Goal: Task Accomplishment & Management: Use online tool/utility

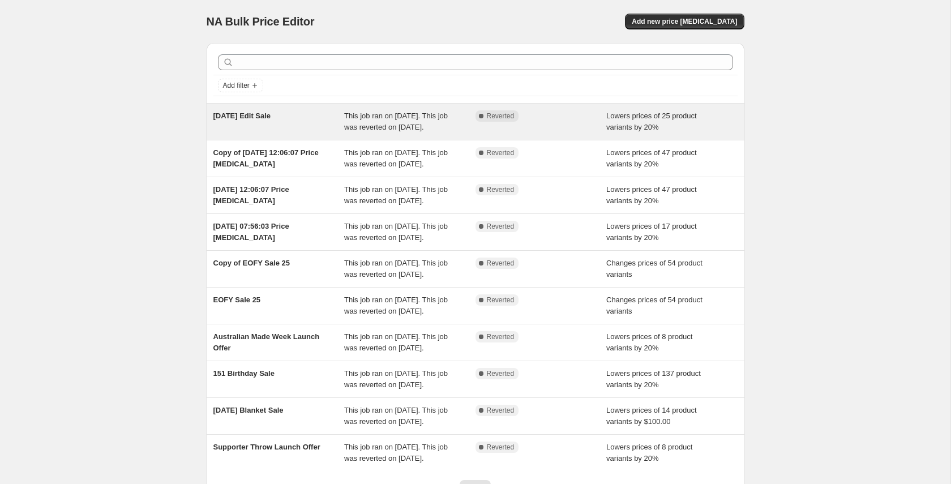
click at [282, 123] on div "[DATE] Edit Sale" at bounding box center [278, 121] width 131 height 23
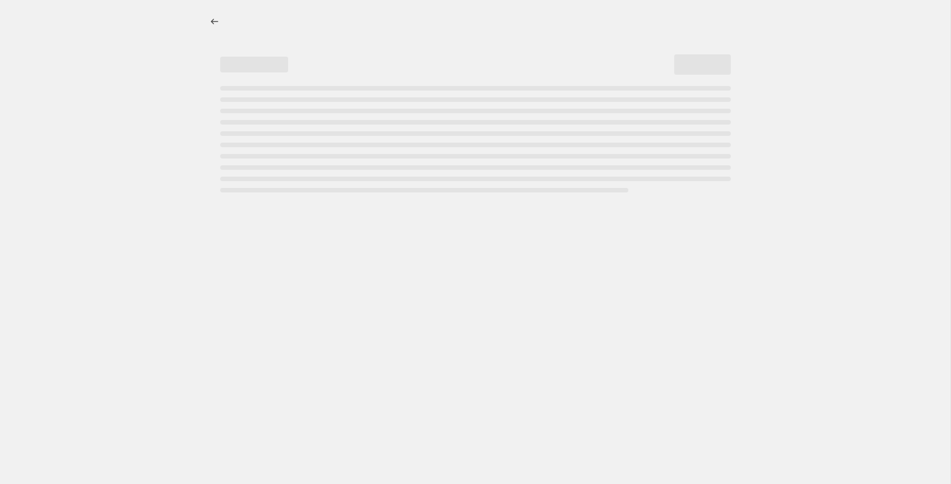
select select "percentage"
select select "collection"
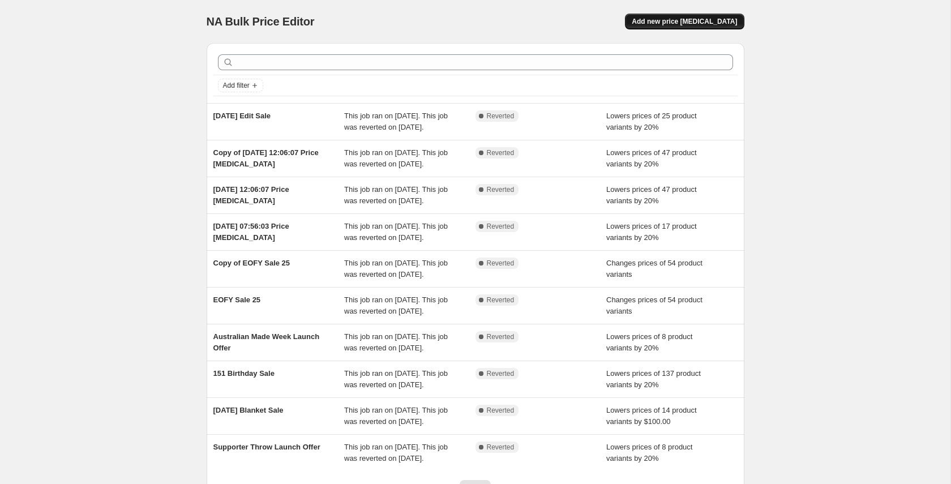
click at [692, 20] on span "Add new price [MEDICAL_DATA]" at bounding box center [684, 21] width 105 height 9
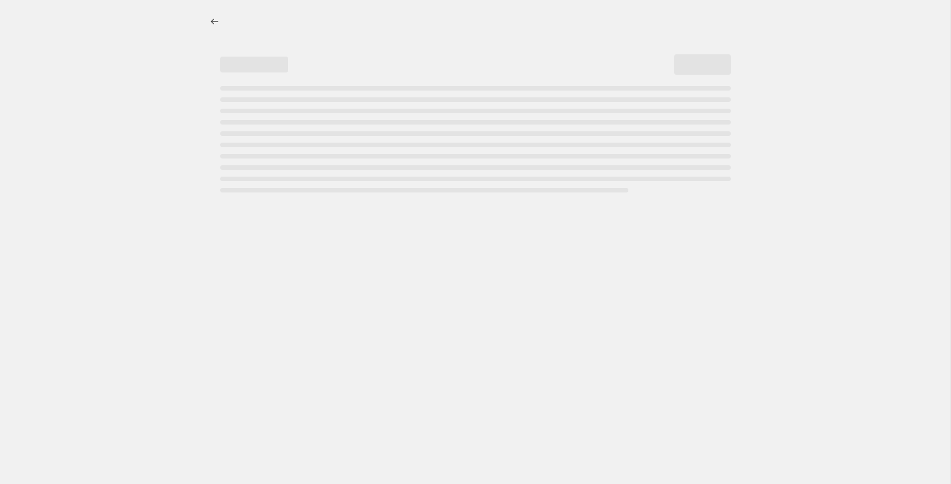
select select "percentage"
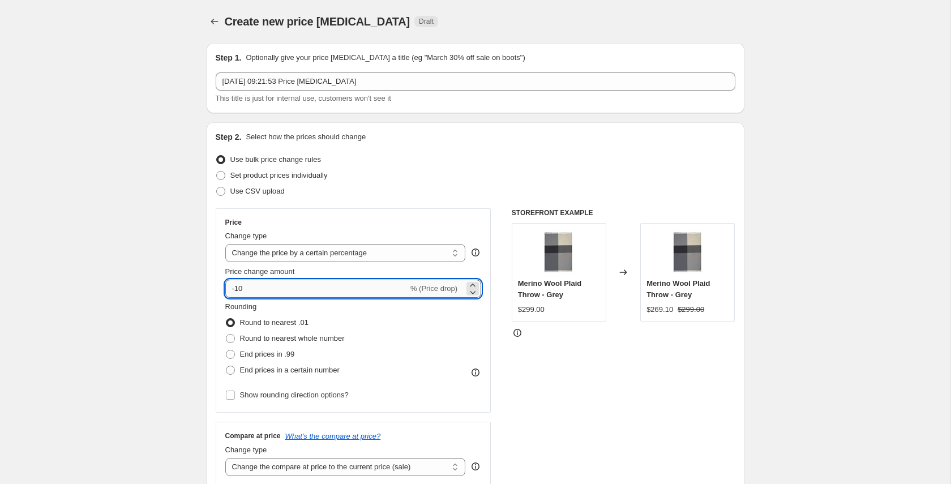
click at [260, 294] on input "-10" at bounding box center [316, 289] width 183 height 18
drag, startPoint x: 247, startPoint y: 290, endPoint x: 235, endPoint y: 290, distance: 11.3
click at [235, 290] on input "-10" at bounding box center [316, 289] width 183 height 18
type input "-20"
click at [240, 335] on span "Round to nearest whole number" at bounding box center [292, 338] width 105 height 8
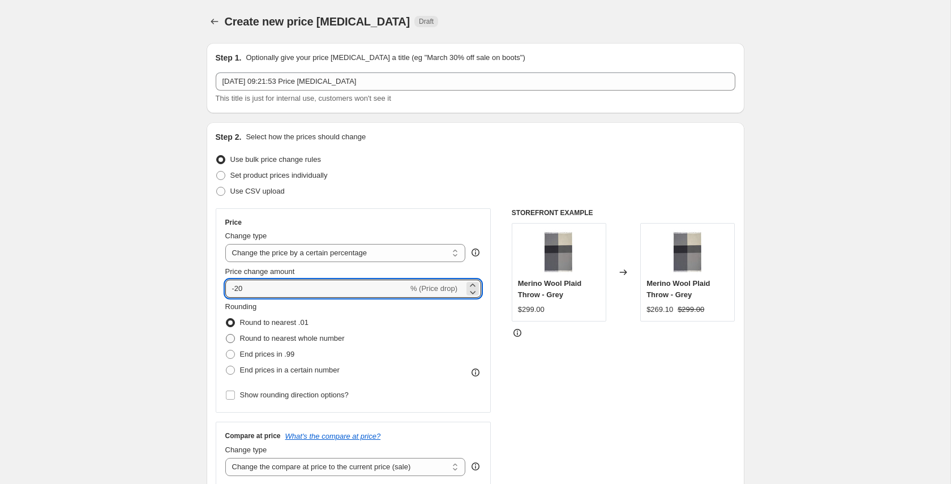
click at [226, 334] on input "Round to nearest whole number" at bounding box center [226, 334] width 1 height 1
radio input "true"
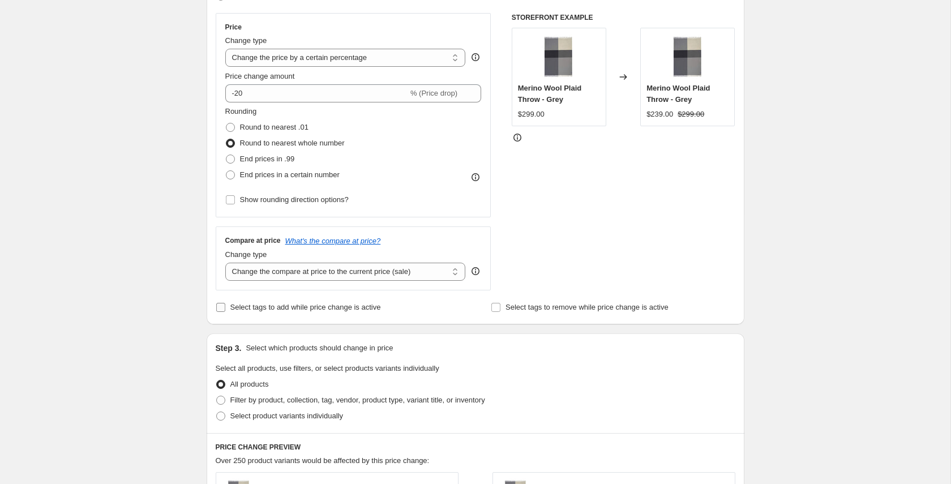
scroll to position [196, 0]
click at [218, 303] on input "Select tags to add while price change is active" at bounding box center [220, 306] width 9 height 9
checkbox input "true"
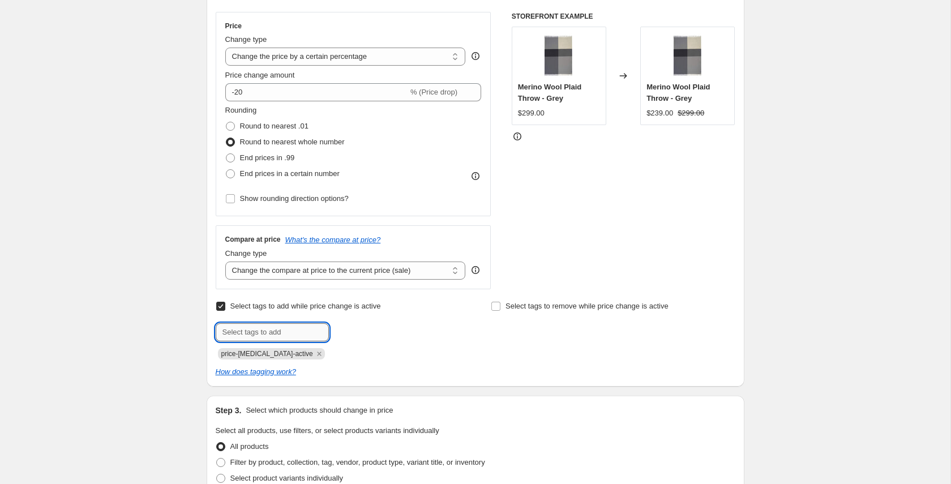
click at [246, 332] on input "text" at bounding box center [272, 332] width 113 height 18
type input "sale"
click at [351, 334] on span "Add sale" at bounding box center [352, 331] width 28 height 9
click at [492, 307] on input "Select tags to remove while price change is active" at bounding box center [495, 306] width 9 height 9
checkbox input "true"
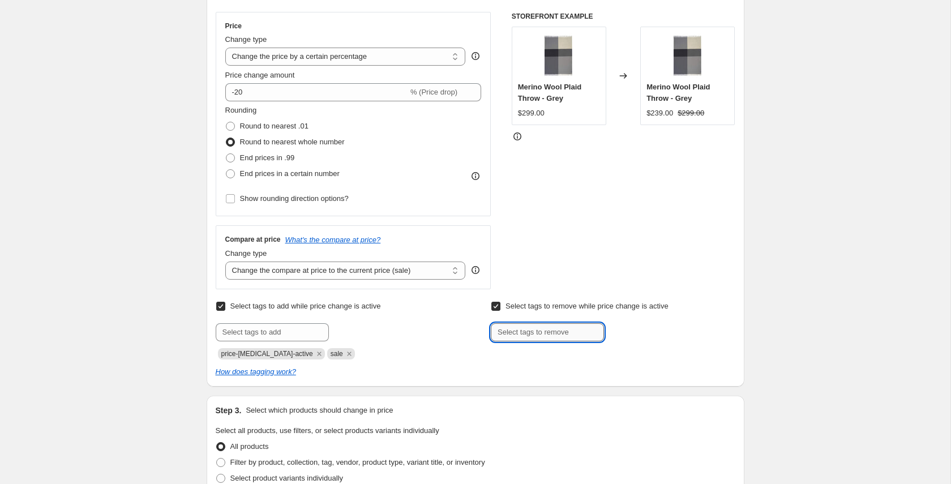
click at [557, 337] on input "text" at bounding box center [547, 332] width 113 height 18
type input "not-on-sale"
click at [623, 330] on b "Add" at bounding box center [619, 331] width 13 height 8
click at [767, 350] on div "Create new price [MEDICAL_DATA]. This page is ready Create new price [MEDICAL_D…" at bounding box center [475, 401] width 950 height 1195
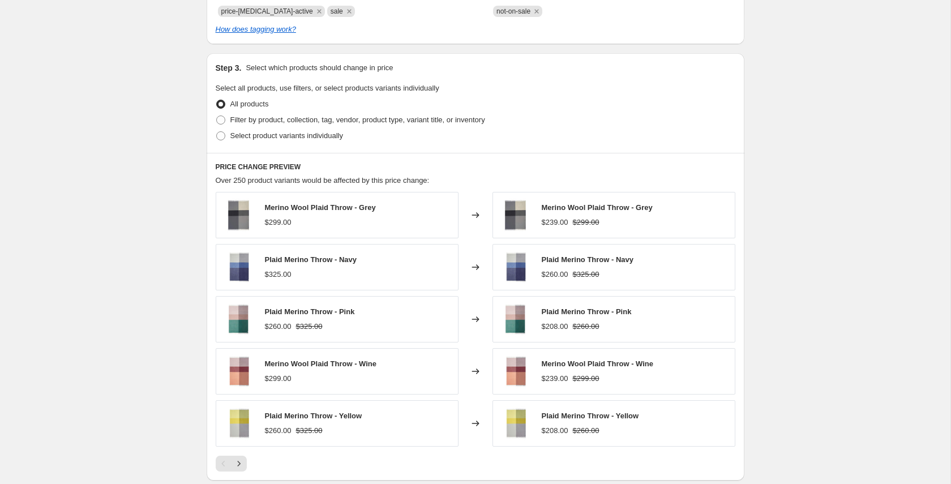
scroll to position [542, 0]
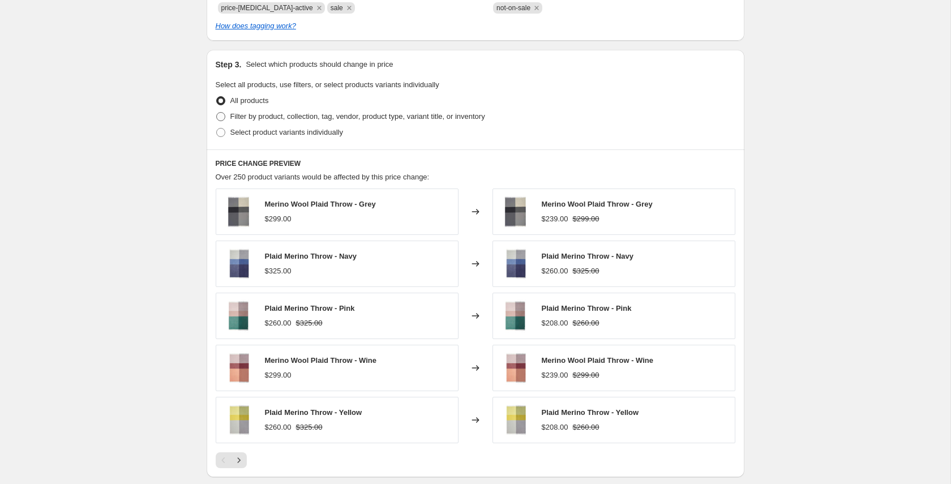
click at [260, 115] on span "Filter by product, collection, tag, vendor, product type, variant title, or inv…" at bounding box center [357, 116] width 255 height 8
click at [217, 113] on input "Filter by product, collection, tag, vendor, product type, variant title, or inv…" at bounding box center [216, 112] width 1 height 1
radio input "true"
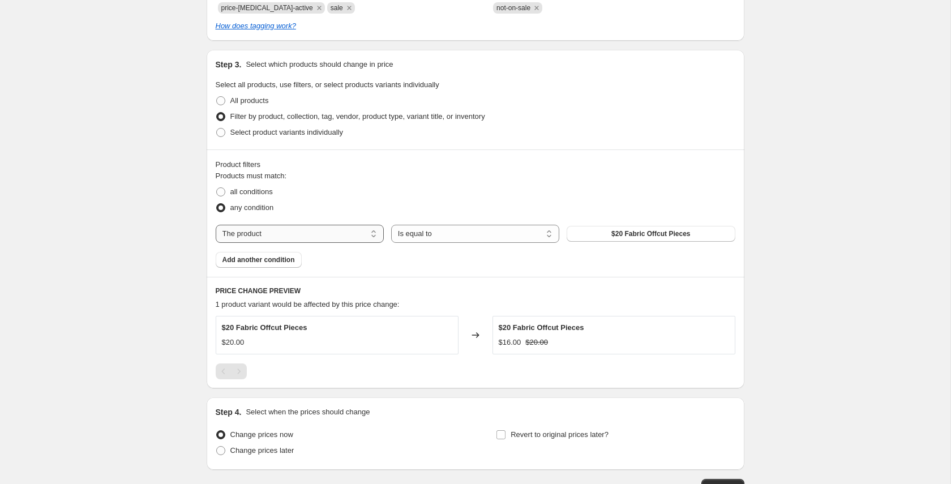
click at [350, 233] on select "The product The product's collection The product's tag The product's vendor The…" at bounding box center [300, 234] width 168 height 18
select select "collection"
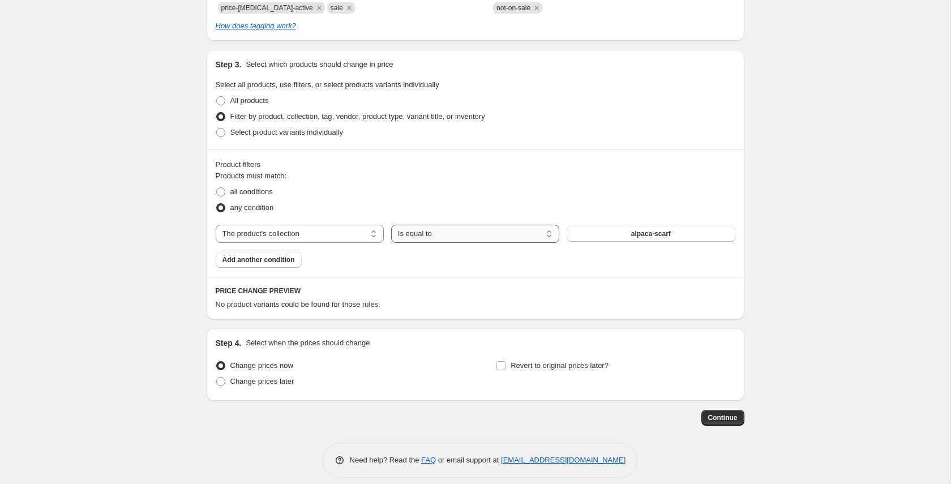
click at [486, 234] on select "Is equal to Is not equal to" at bounding box center [475, 234] width 168 height 18
click at [623, 234] on button "alpaca-scarf" at bounding box center [651, 234] width 168 height 16
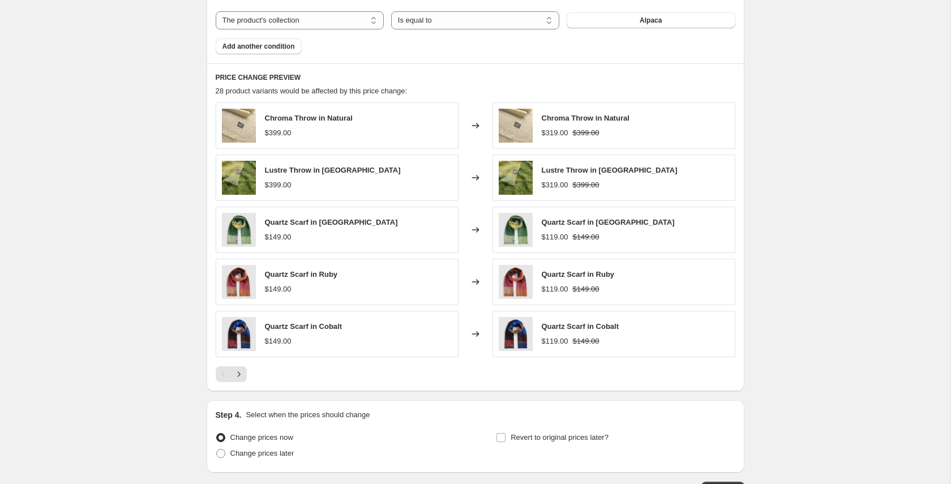
scroll to position [757, 0]
click at [244, 372] on button "Next" at bounding box center [239, 373] width 16 height 16
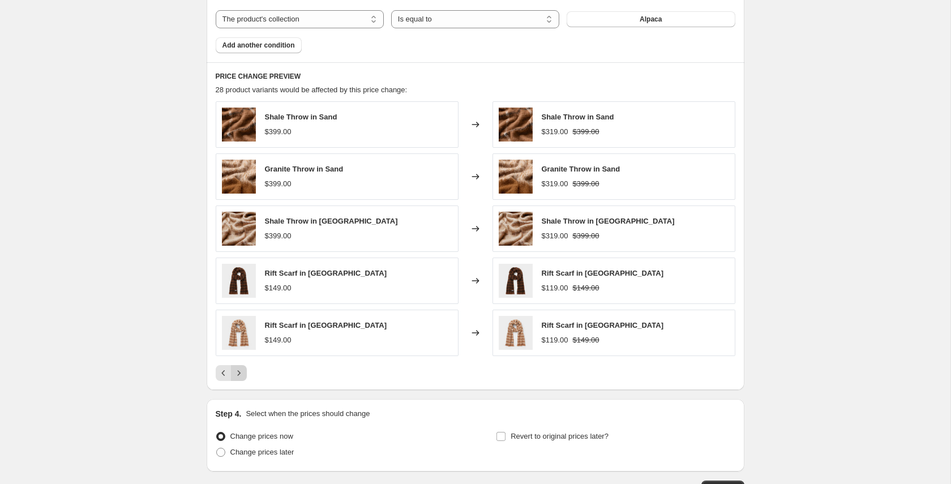
click at [238, 370] on icon "Next" at bounding box center [238, 372] width 11 height 11
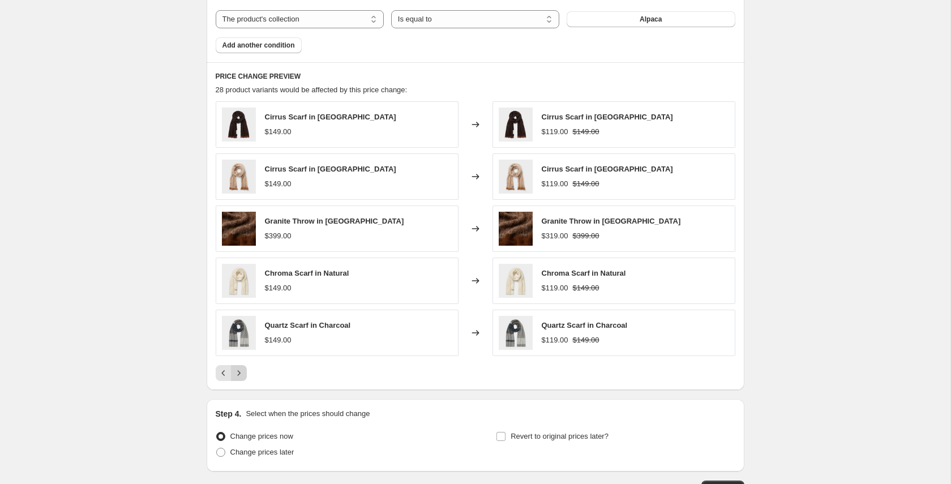
click at [238, 370] on icon "Next" at bounding box center [238, 372] width 11 height 11
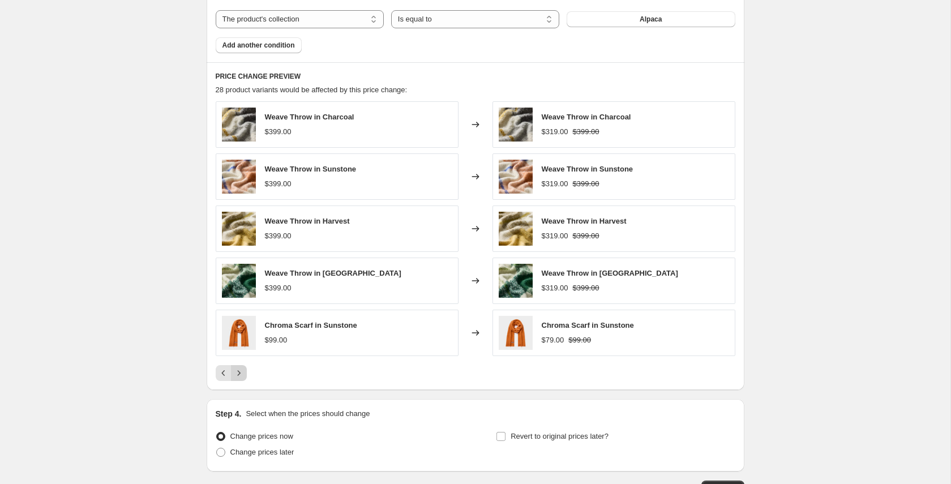
click at [238, 370] on icon "Next" at bounding box center [238, 372] width 11 height 11
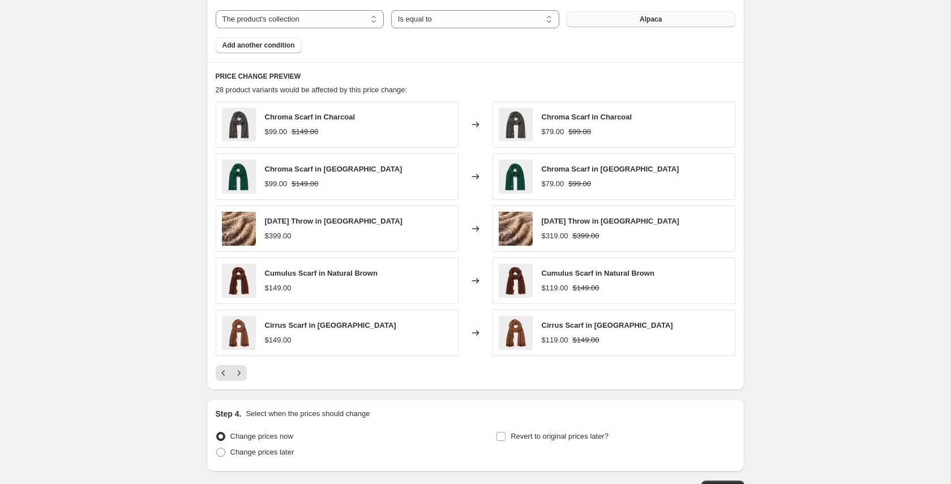
click at [654, 15] on span "Alpaca" at bounding box center [651, 19] width 22 height 9
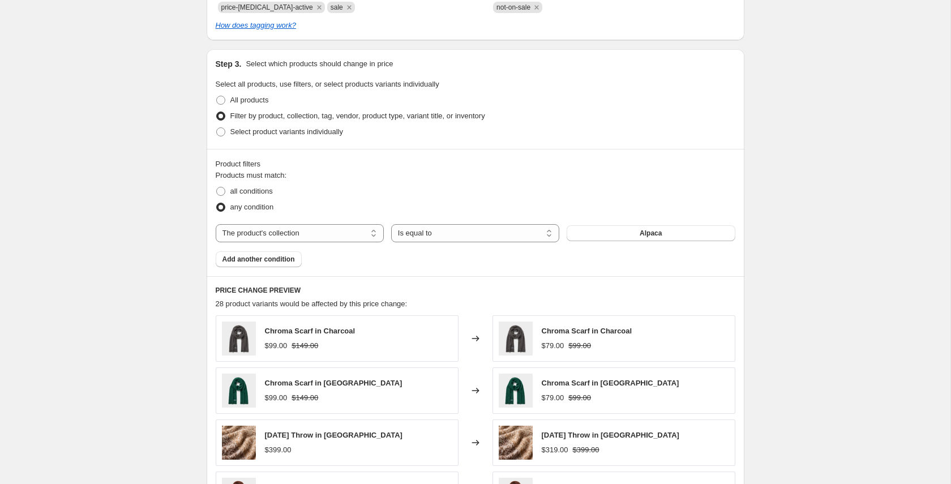
scroll to position [537, 0]
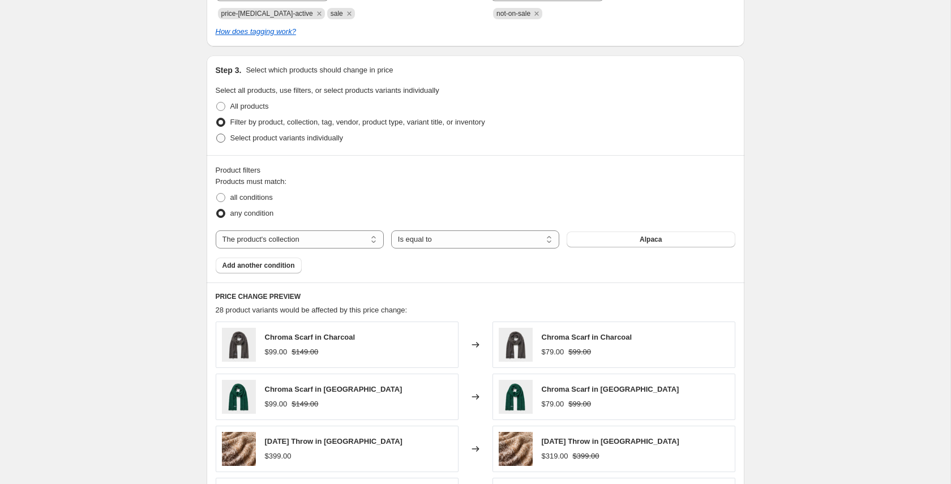
click at [221, 136] on span at bounding box center [220, 138] width 9 height 9
click at [217, 134] on input "Select product variants individually" at bounding box center [216, 134] width 1 height 1
radio input "true"
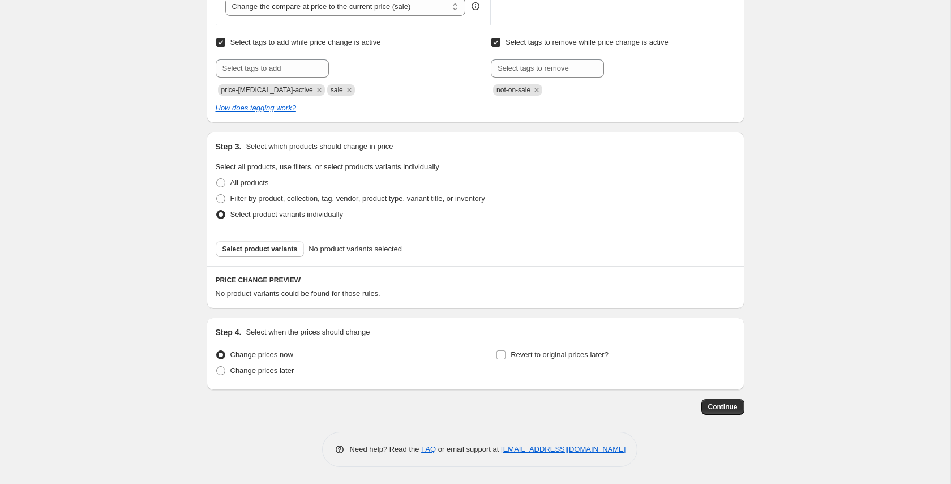
scroll to position [460, 0]
click at [277, 247] on span "Select product variants" at bounding box center [259, 248] width 75 height 9
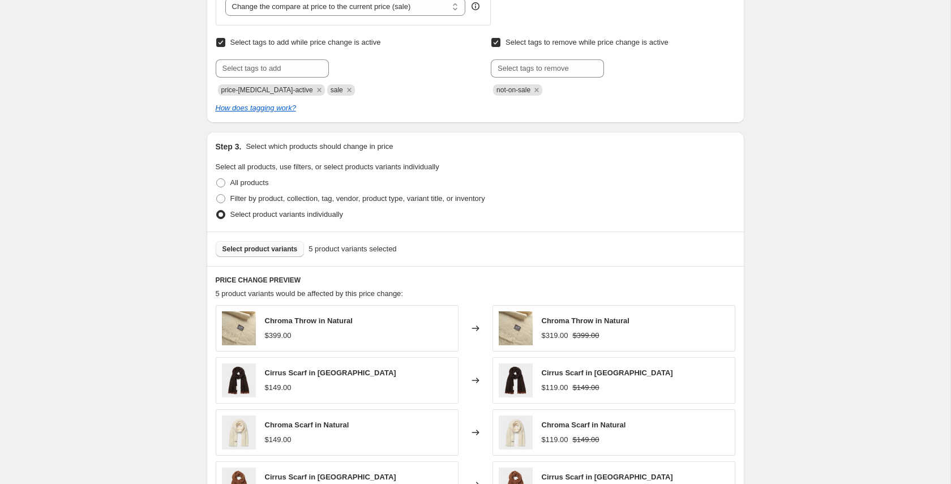
click at [286, 250] on span "Select product variants" at bounding box center [259, 248] width 75 height 9
click at [260, 246] on span "Select product variants" at bounding box center [259, 248] width 75 height 9
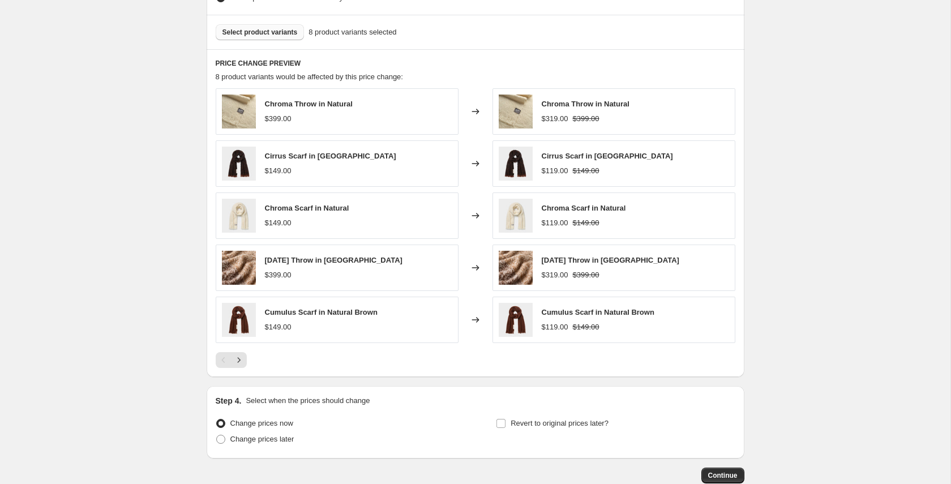
scroll to position [745, 0]
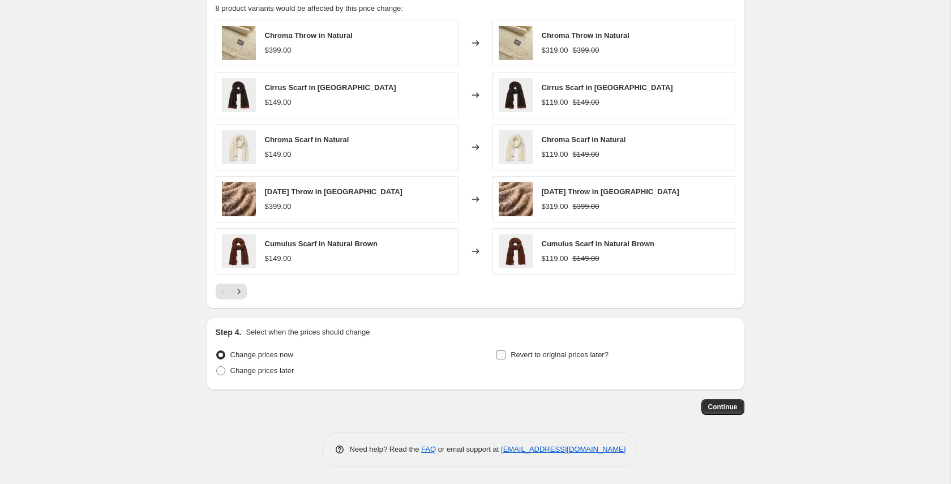
click at [535, 354] on span "Revert to original prices later?" at bounding box center [559, 354] width 98 height 8
click at [505, 354] on input "Revert to original prices later?" at bounding box center [500, 354] width 9 height 9
checkbox input "true"
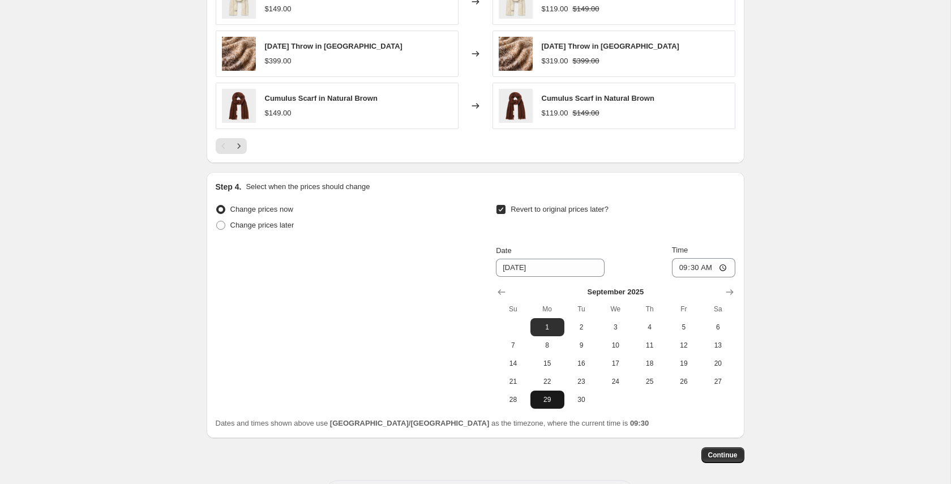
scroll to position [899, 0]
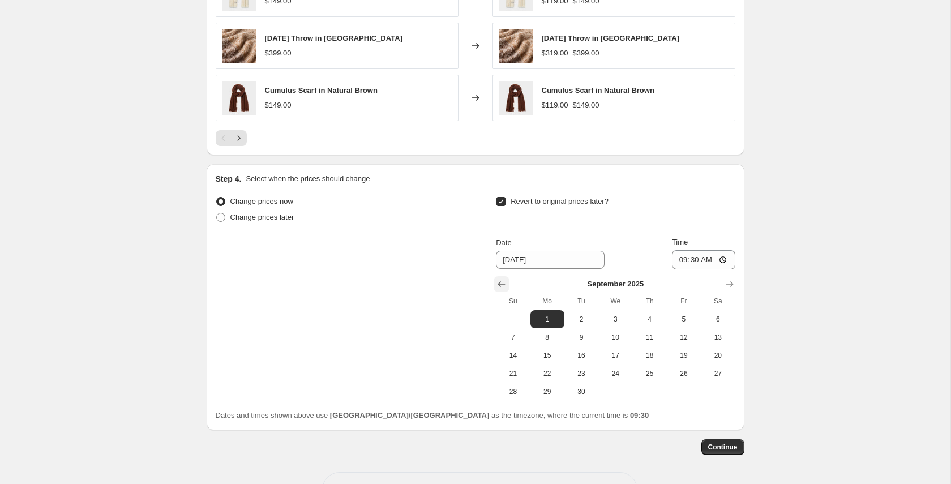
click at [503, 287] on icon "Show previous month, August 2025" at bounding box center [501, 283] width 11 height 11
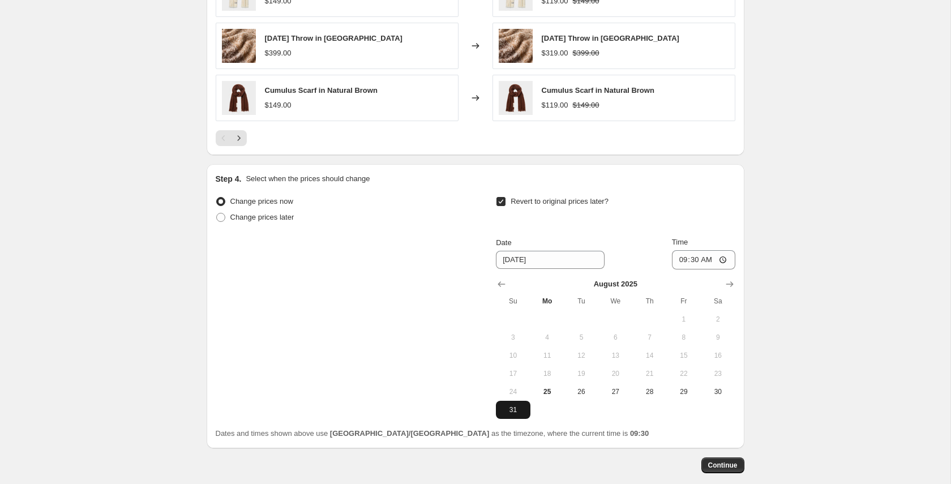
click at [512, 411] on span "31" at bounding box center [512, 409] width 25 height 9
type input "[DATE]"
click at [680, 261] on input "09:30" at bounding box center [703, 259] width 63 height 19
type input "23:59"
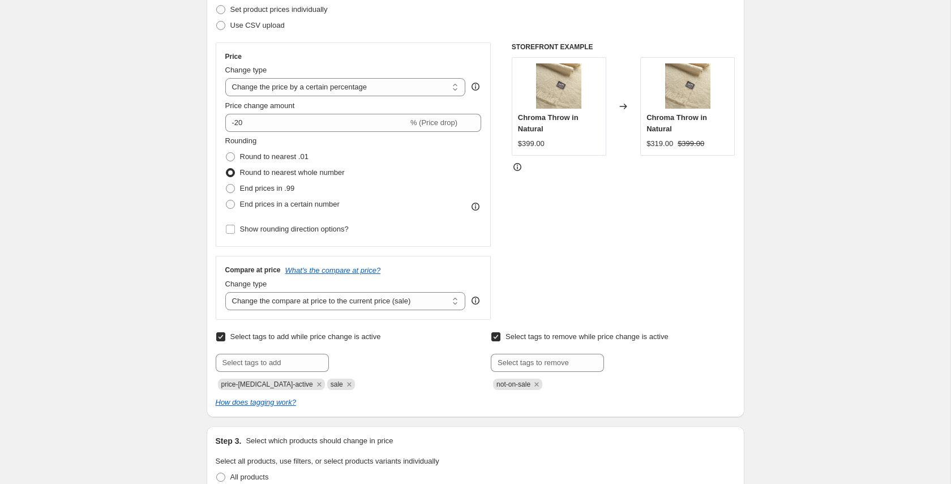
scroll to position [0, 0]
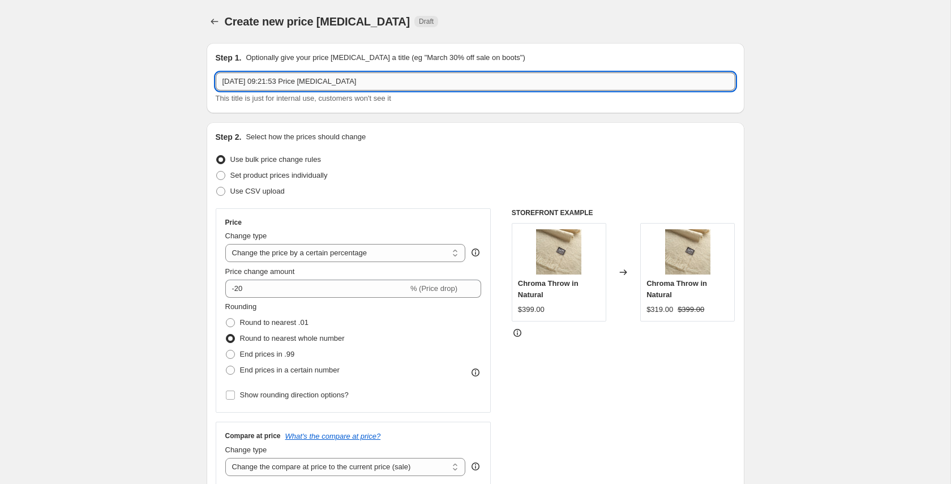
drag, startPoint x: 270, startPoint y: 80, endPoint x: 216, endPoint y: 79, distance: 53.8
click at [216, 79] on input "[DATE] 09:21:53 Price [MEDICAL_DATA]" at bounding box center [476, 81] width 520 height 18
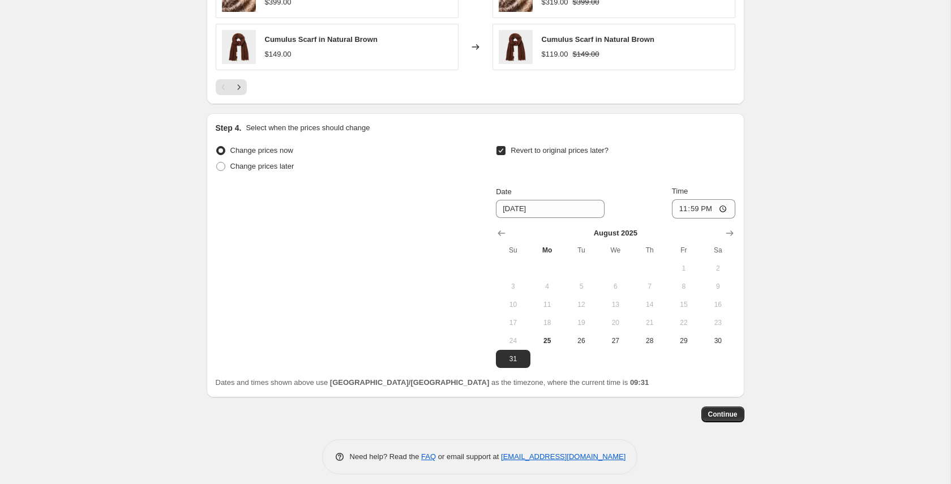
scroll to position [957, 0]
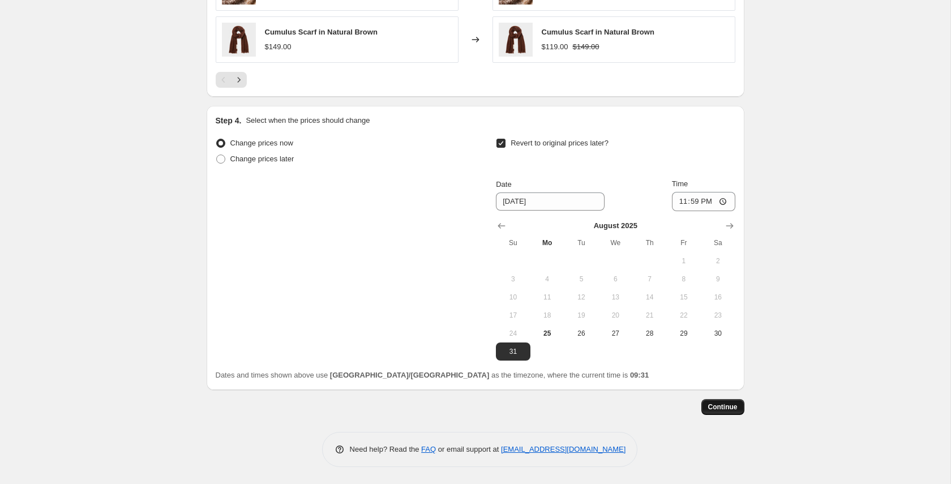
type input "20% off Alpaca Sale"
click at [717, 405] on span "Continue" at bounding box center [722, 406] width 29 height 9
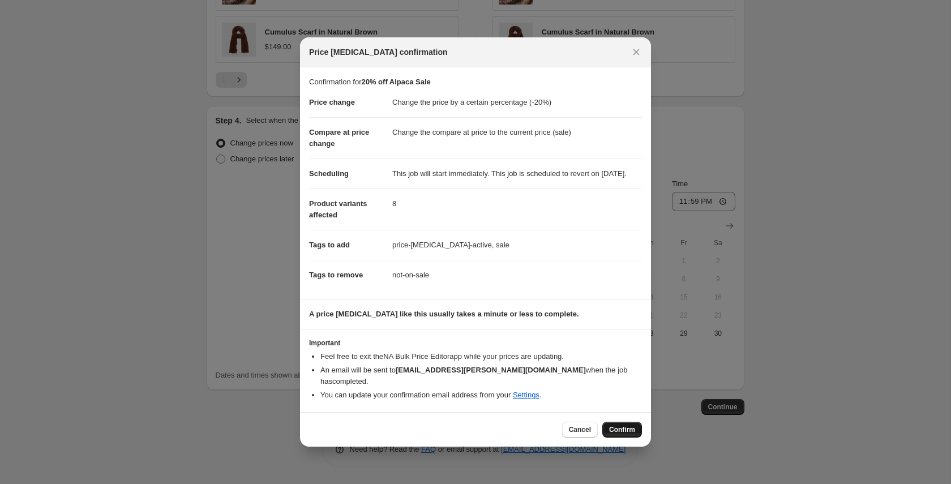
click at [617, 428] on span "Confirm" at bounding box center [622, 429] width 26 height 9
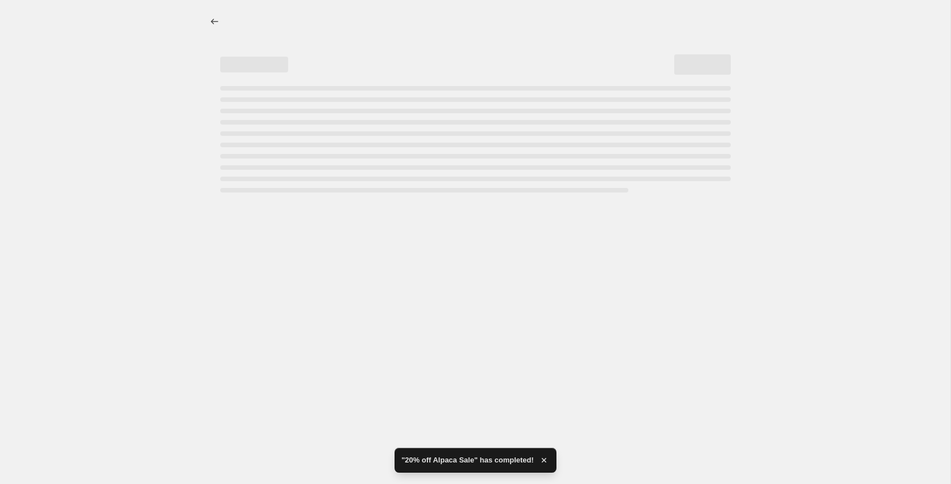
select select "percentage"
